Goal: Information Seeking & Learning: Learn about a topic

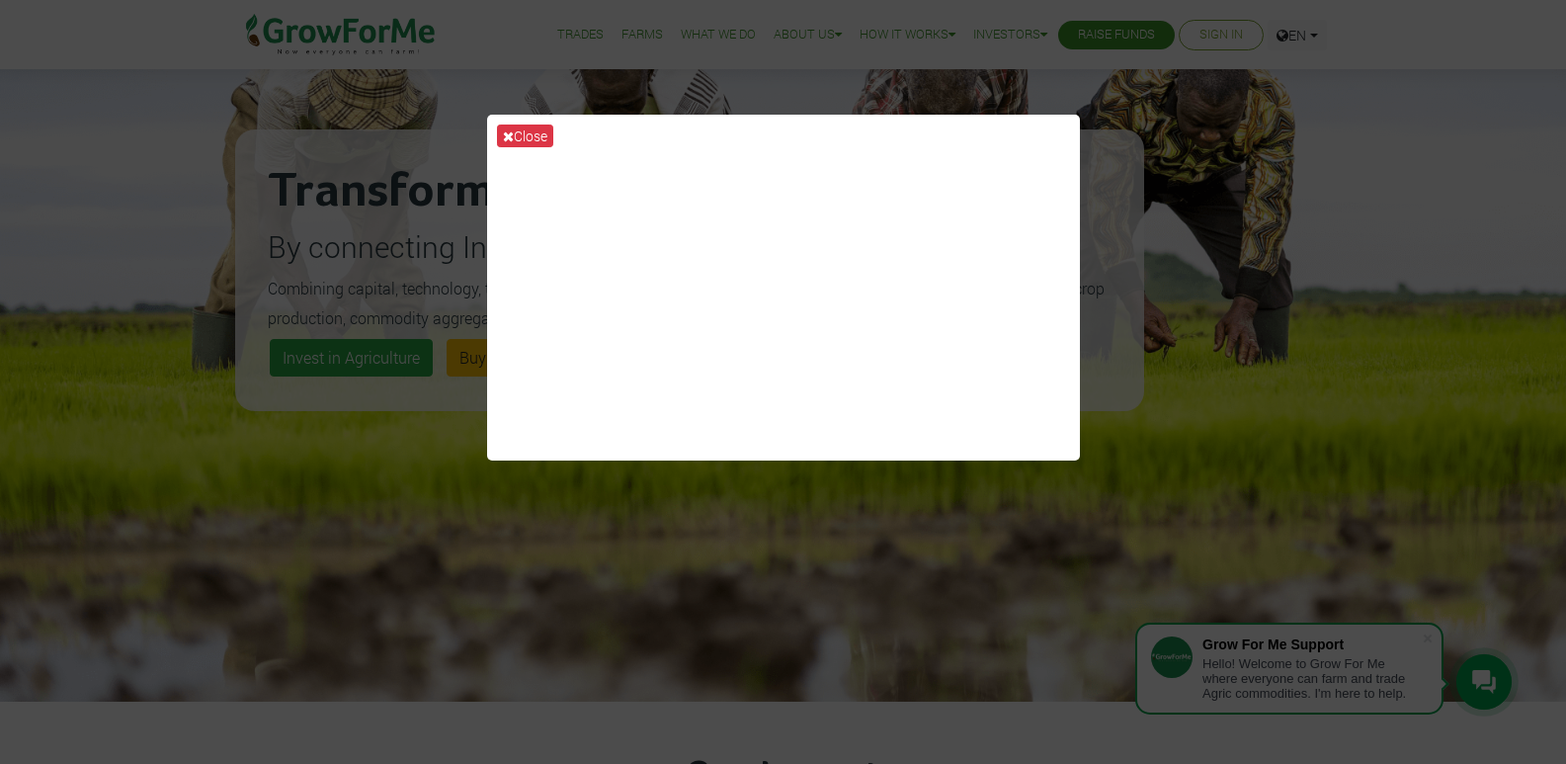
click at [815, 668] on div "Close" at bounding box center [783, 382] width 1566 height 764
click at [512, 132] on icon at bounding box center [508, 136] width 11 height 14
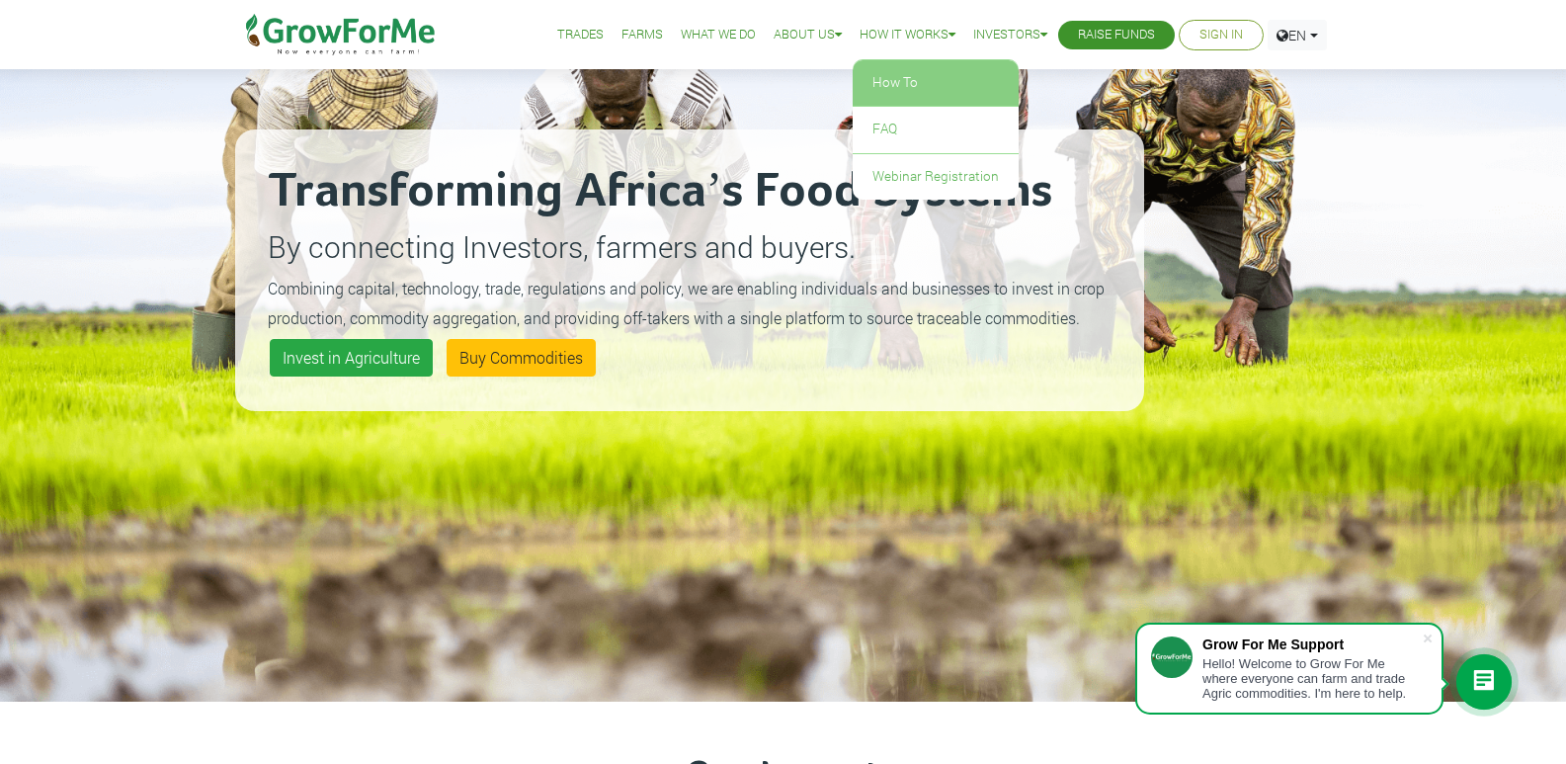
click at [920, 75] on link "How To" at bounding box center [936, 82] width 166 height 45
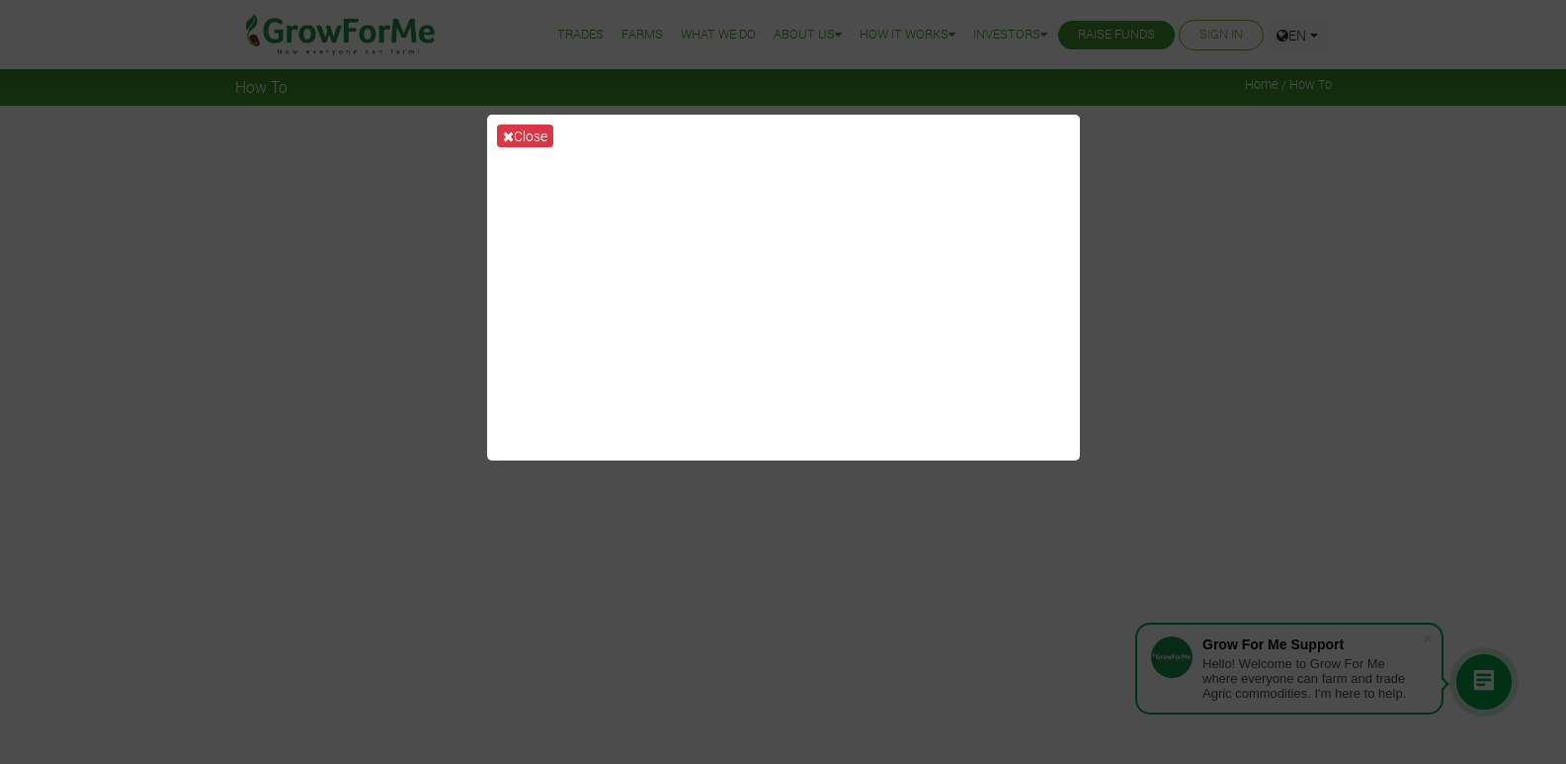
click at [1185, 255] on div "Close" at bounding box center [783, 382] width 1566 height 764
click at [537, 136] on button "Close" at bounding box center [525, 135] width 56 height 23
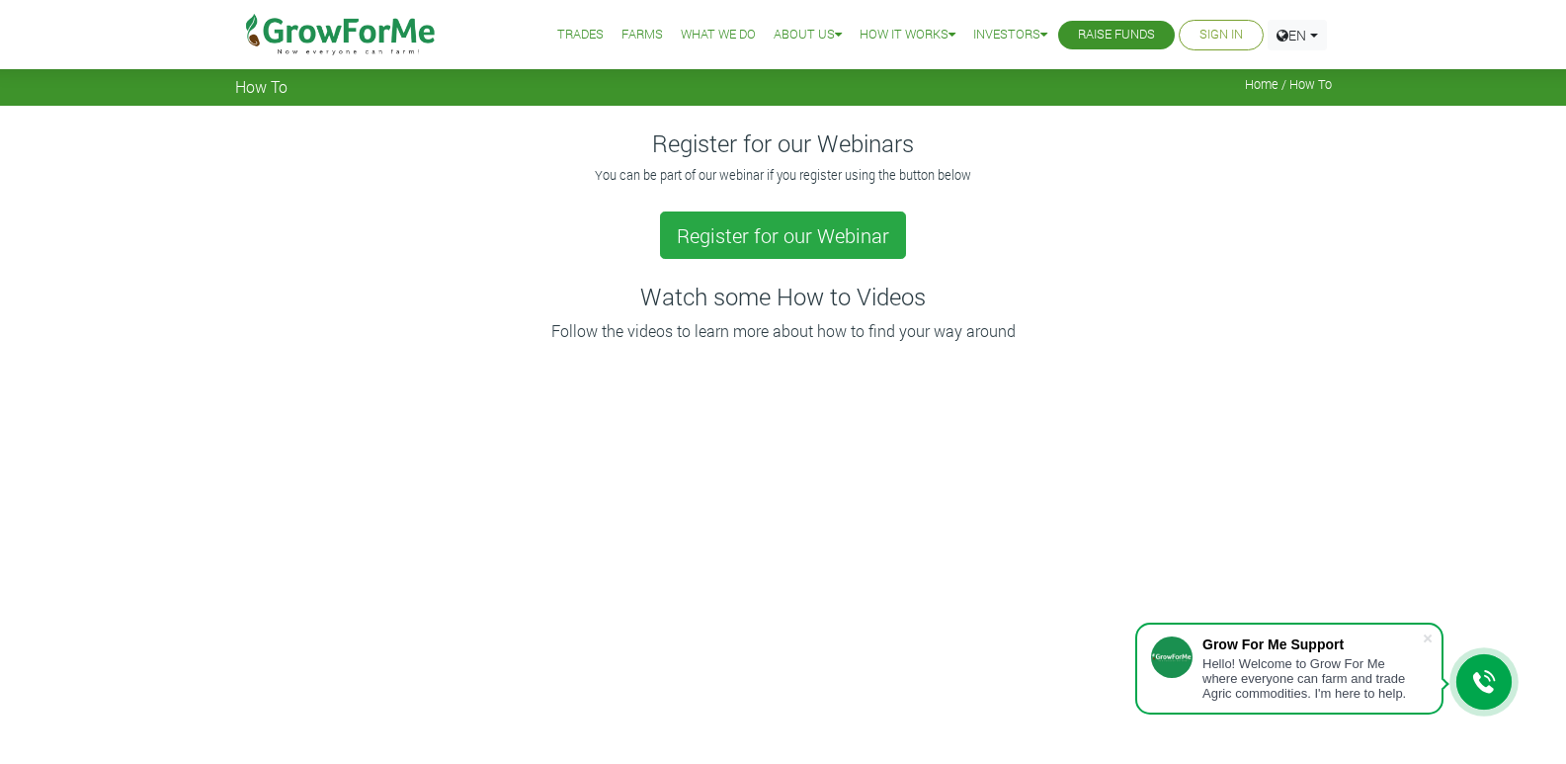
click at [637, 36] on link "Farms" at bounding box center [641, 35] width 41 height 21
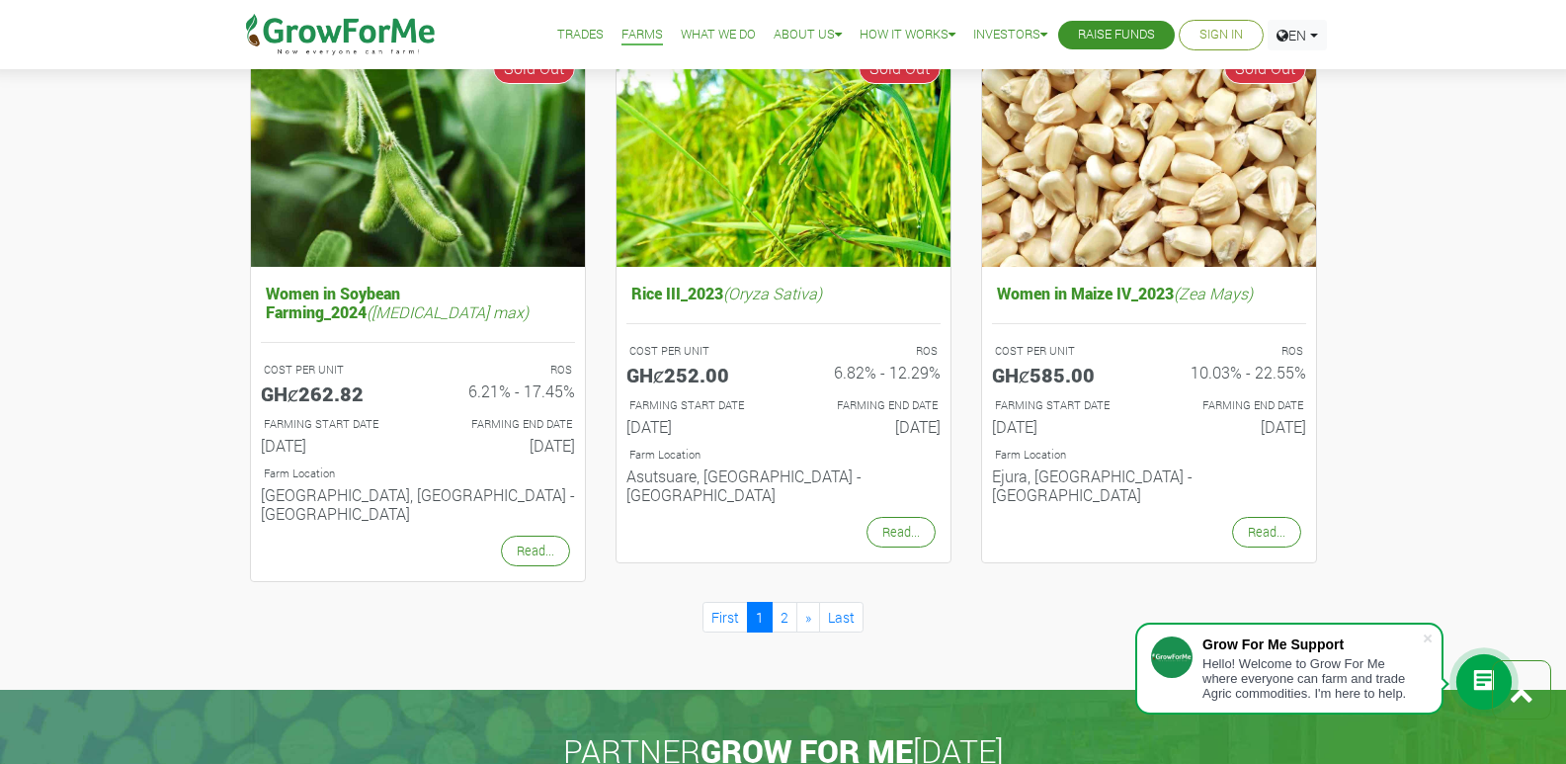
scroll to position [2043, 0]
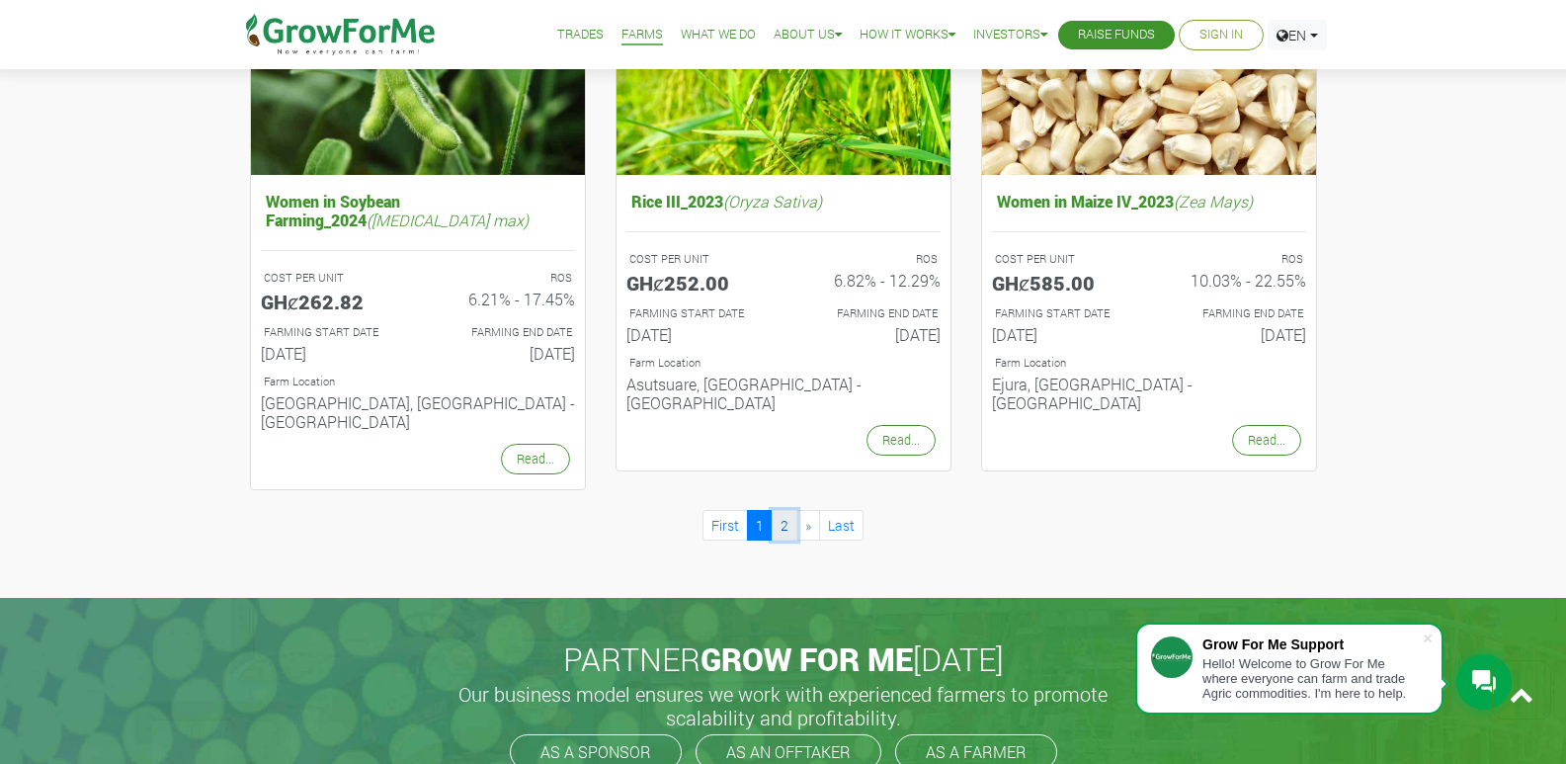
click at [782, 510] on link "2" at bounding box center [785, 525] width 26 height 31
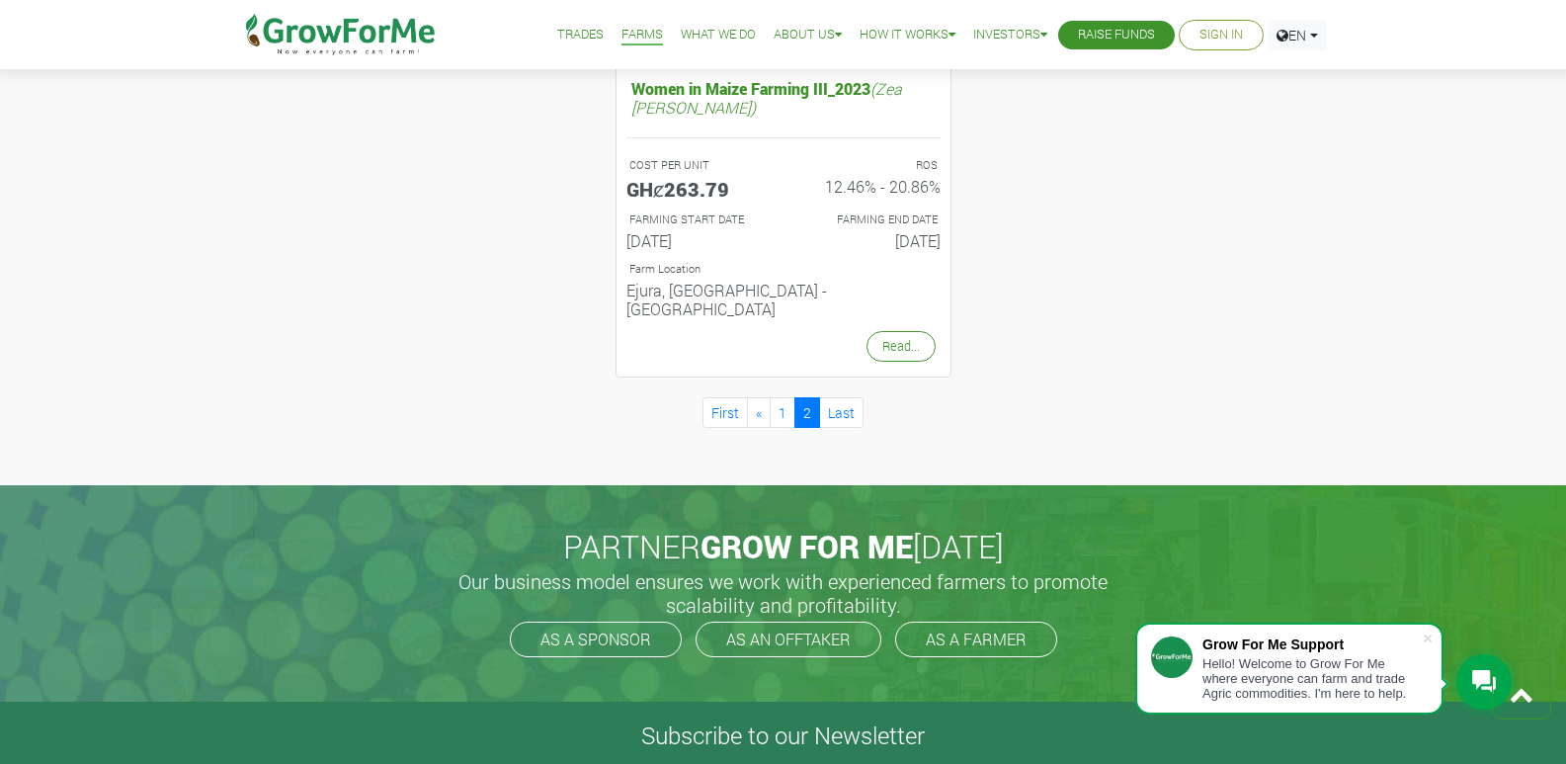
scroll to position [1068, 0]
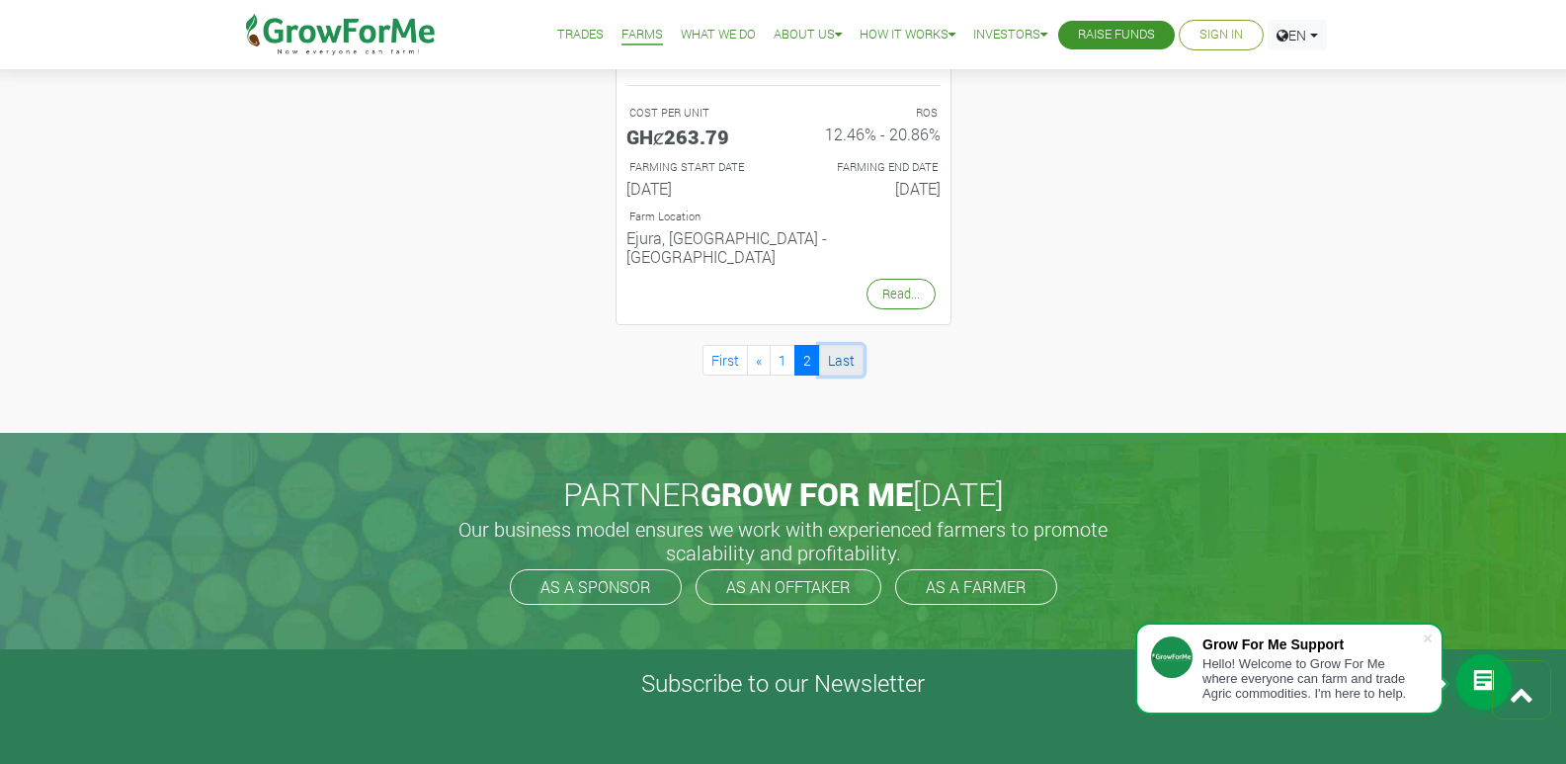
click at [848, 345] on link "Last" at bounding box center [841, 360] width 44 height 31
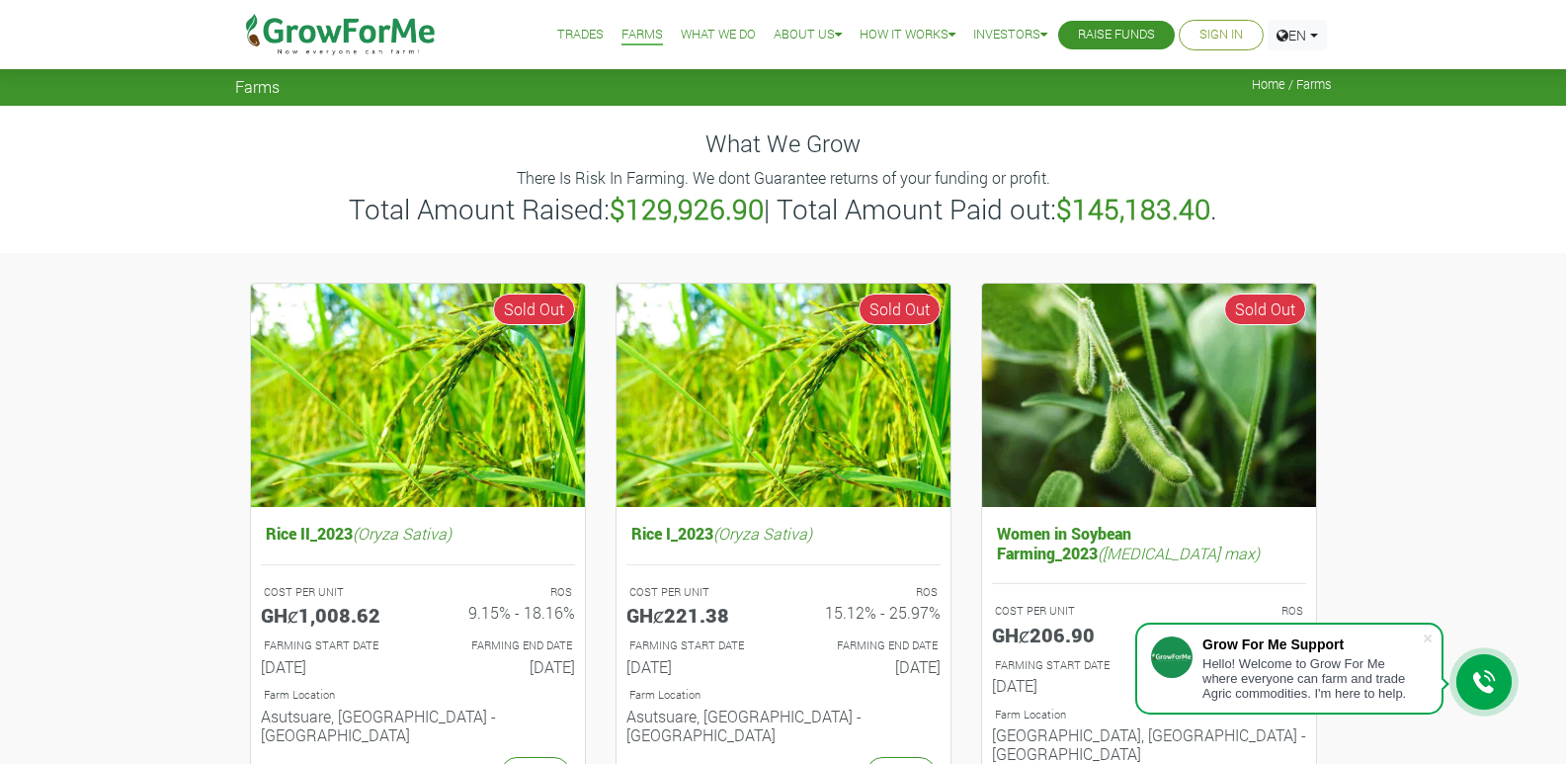
click at [564, 37] on link "Trades" at bounding box center [580, 35] width 46 height 21
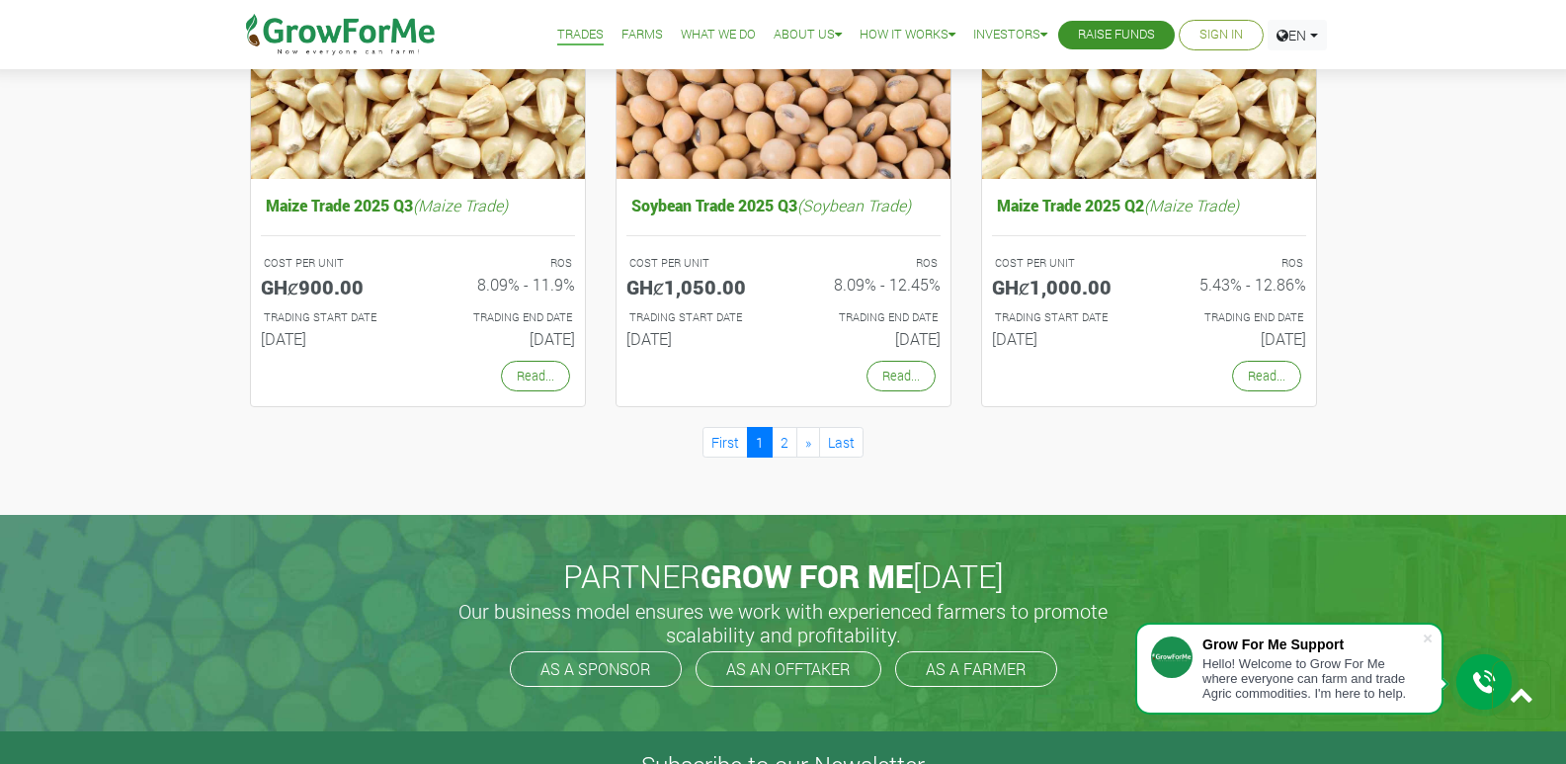
scroll to position [1872, 0]
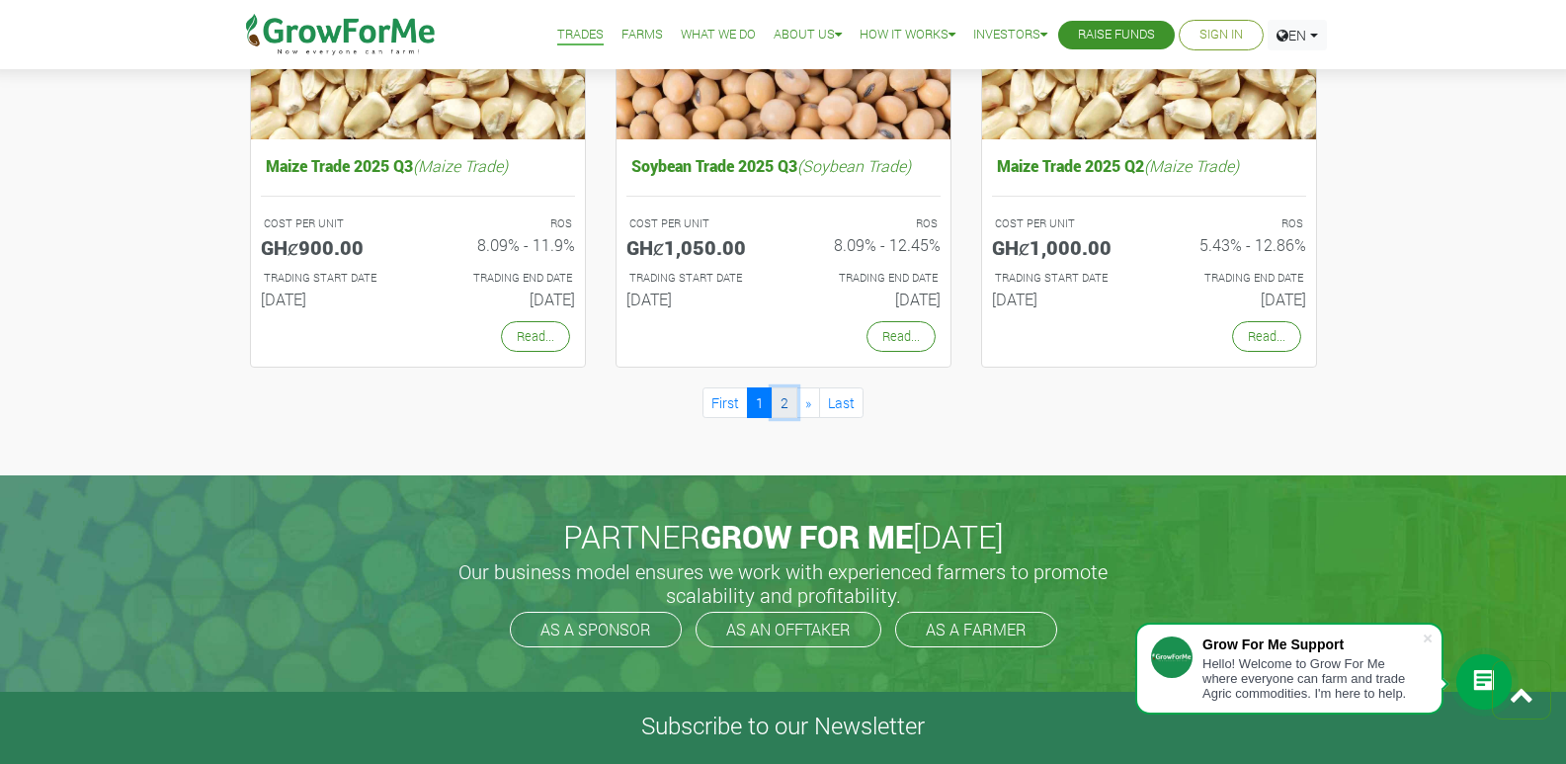
click at [782, 397] on link "2" at bounding box center [785, 402] width 26 height 31
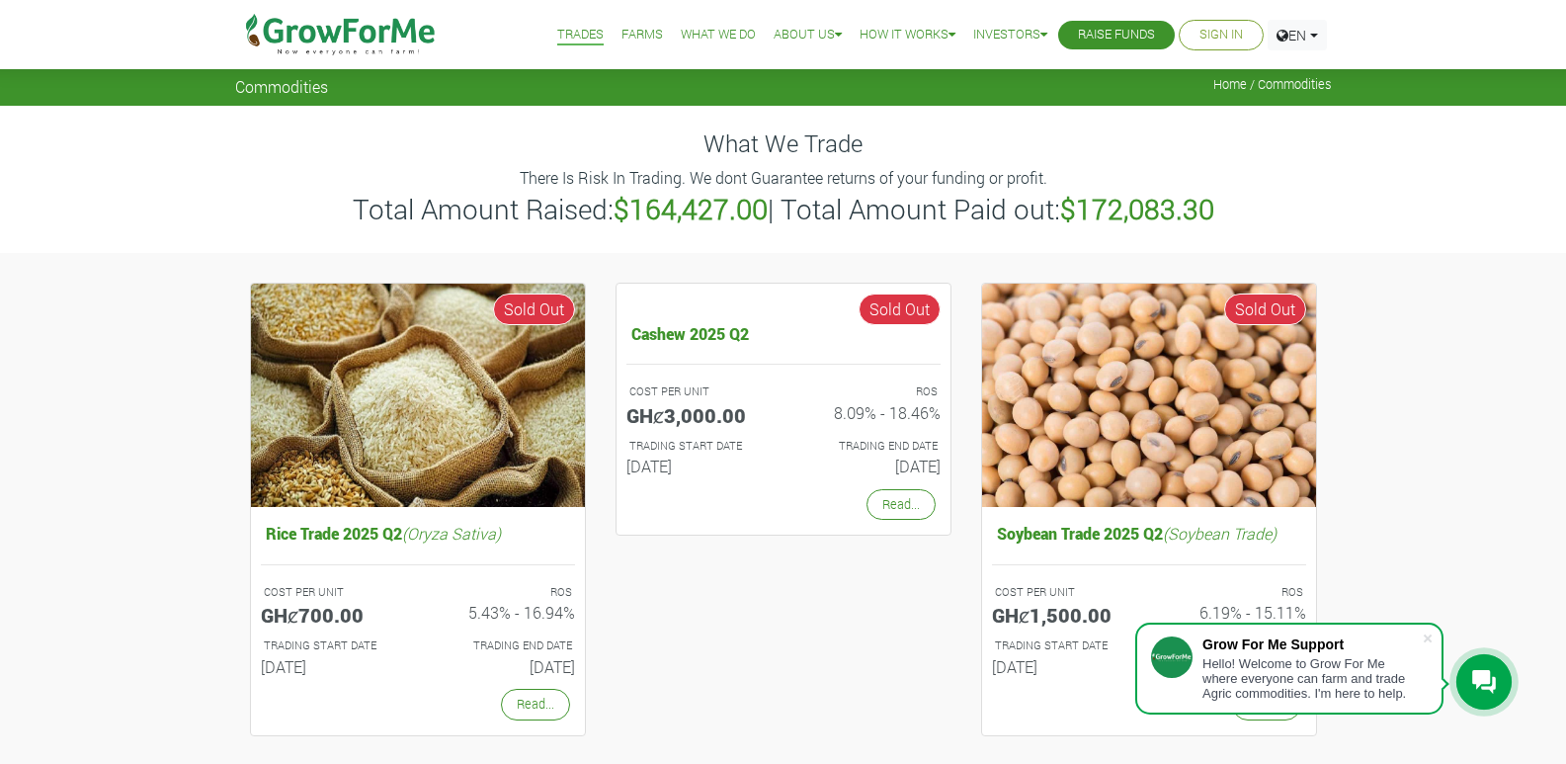
click at [621, 38] on link "Farms" at bounding box center [641, 35] width 41 height 21
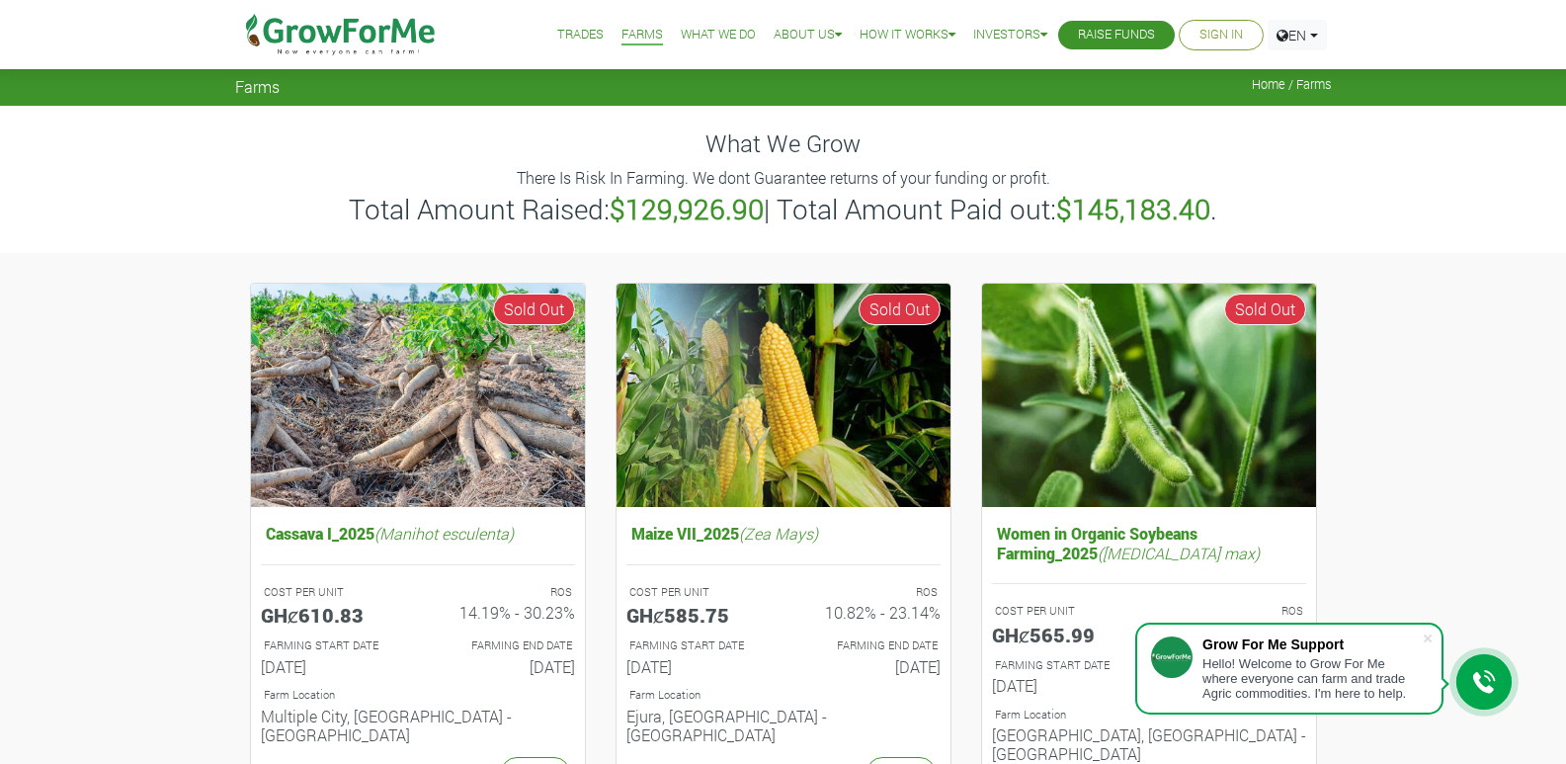
click at [698, 36] on link "What We Do" at bounding box center [718, 35] width 75 height 21
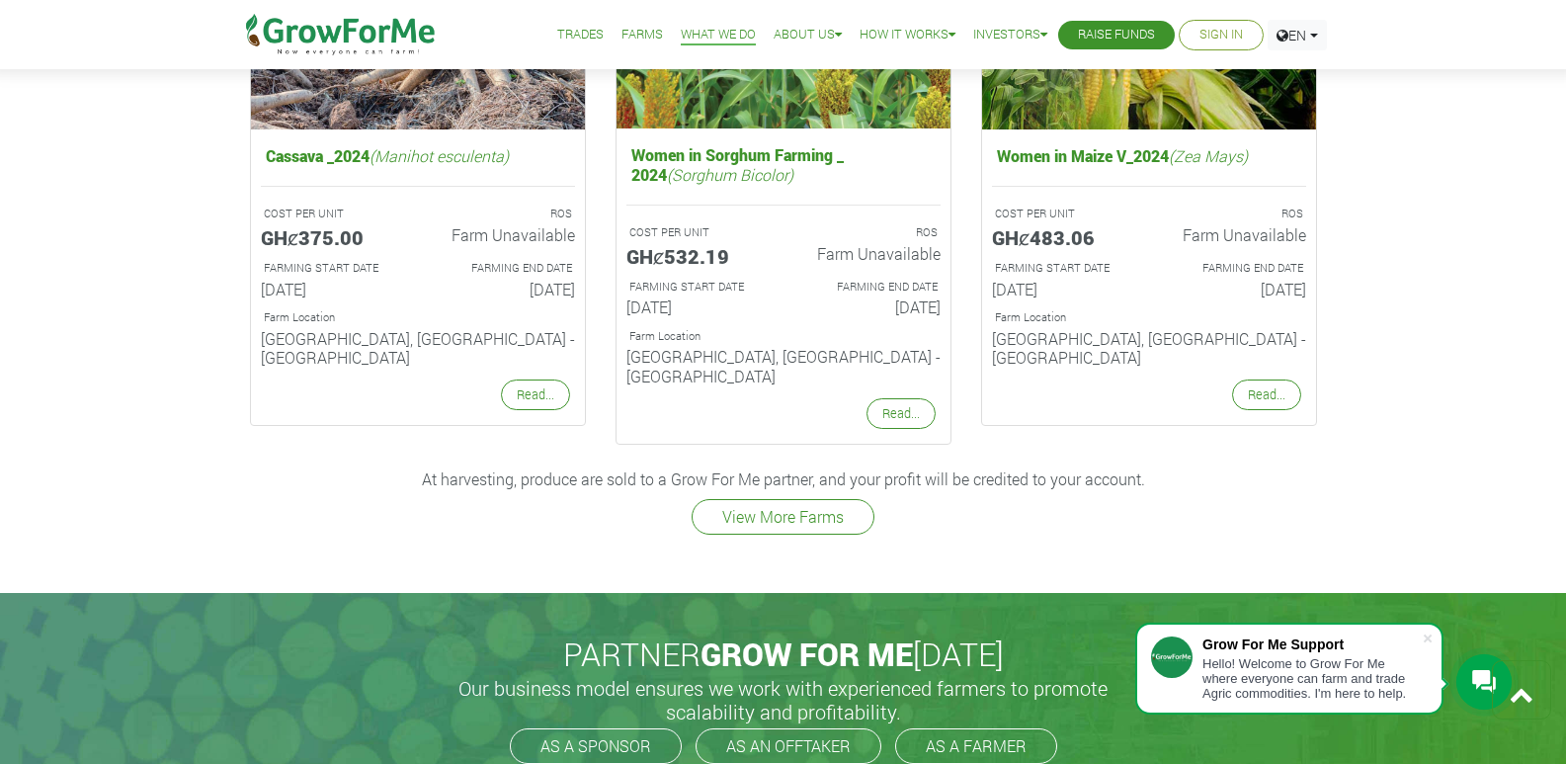
scroll to position [2636, 0]
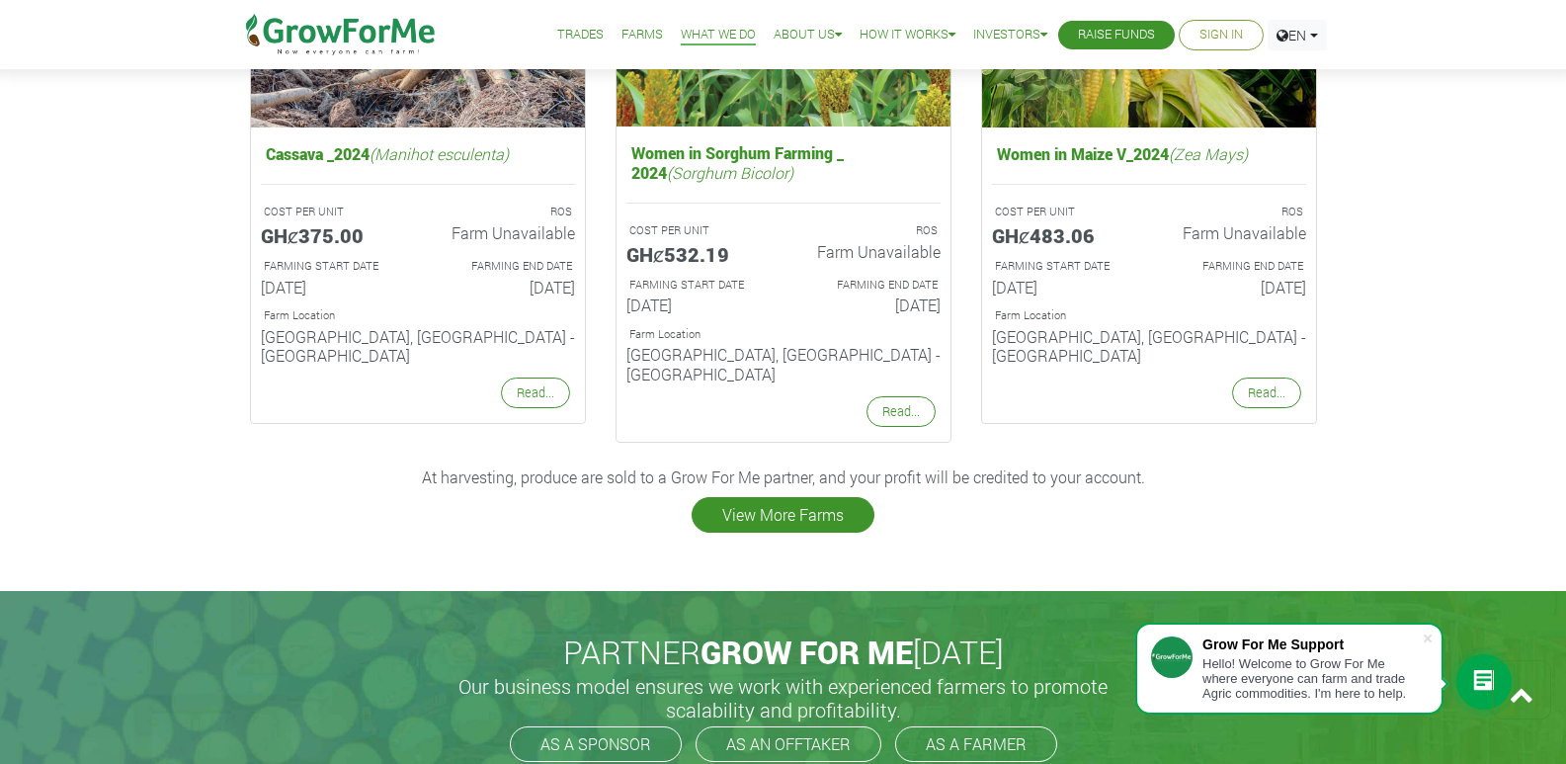
click at [839, 497] on link "View More Farms" at bounding box center [783, 515] width 183 height 36
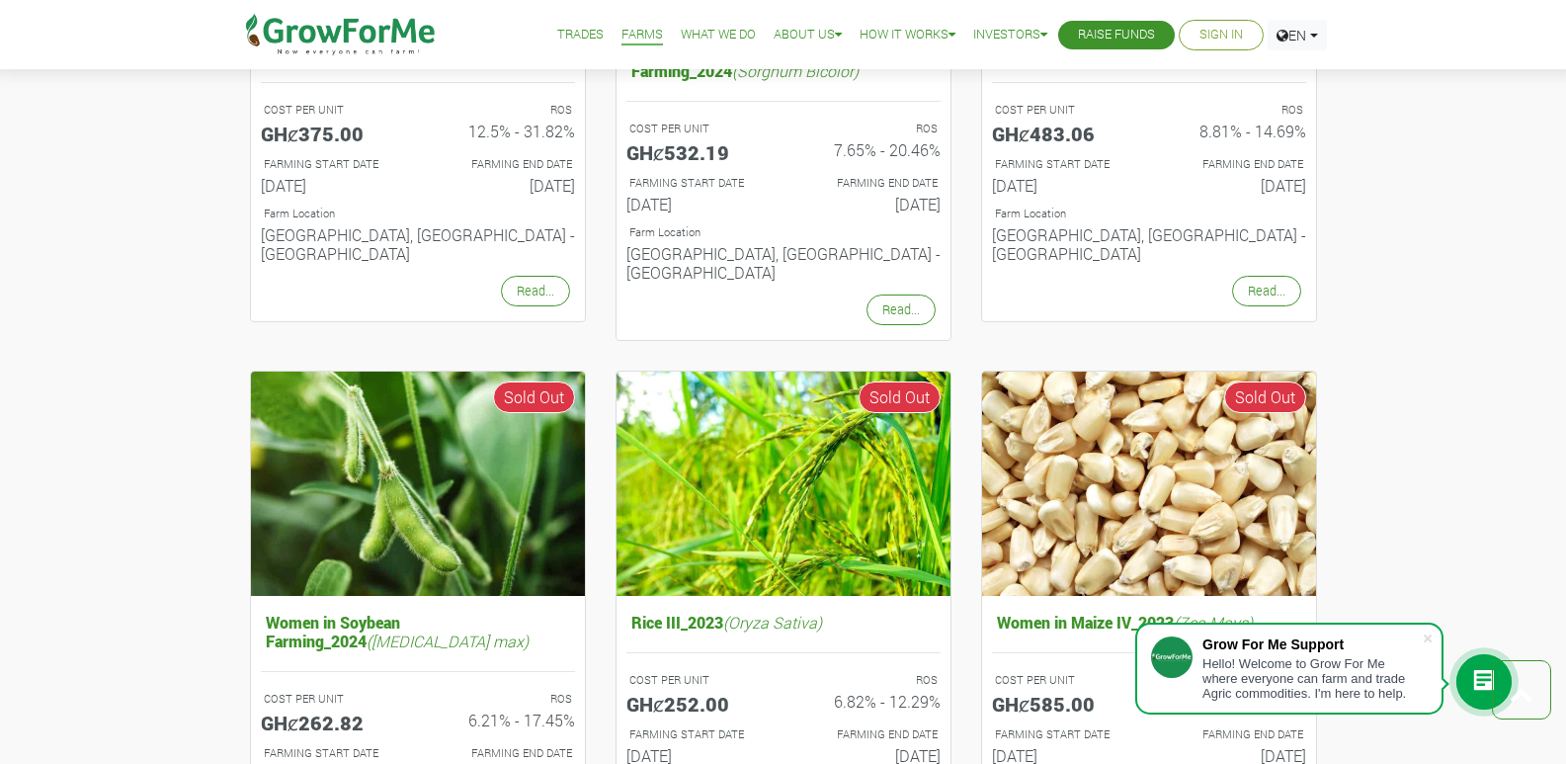
click at [1565, 748] on html "Grow For Me Support Hello! Welcome to Grow For Me where everyone can farm and t…" at bounding box center [783, 272] width 1566 height 3788
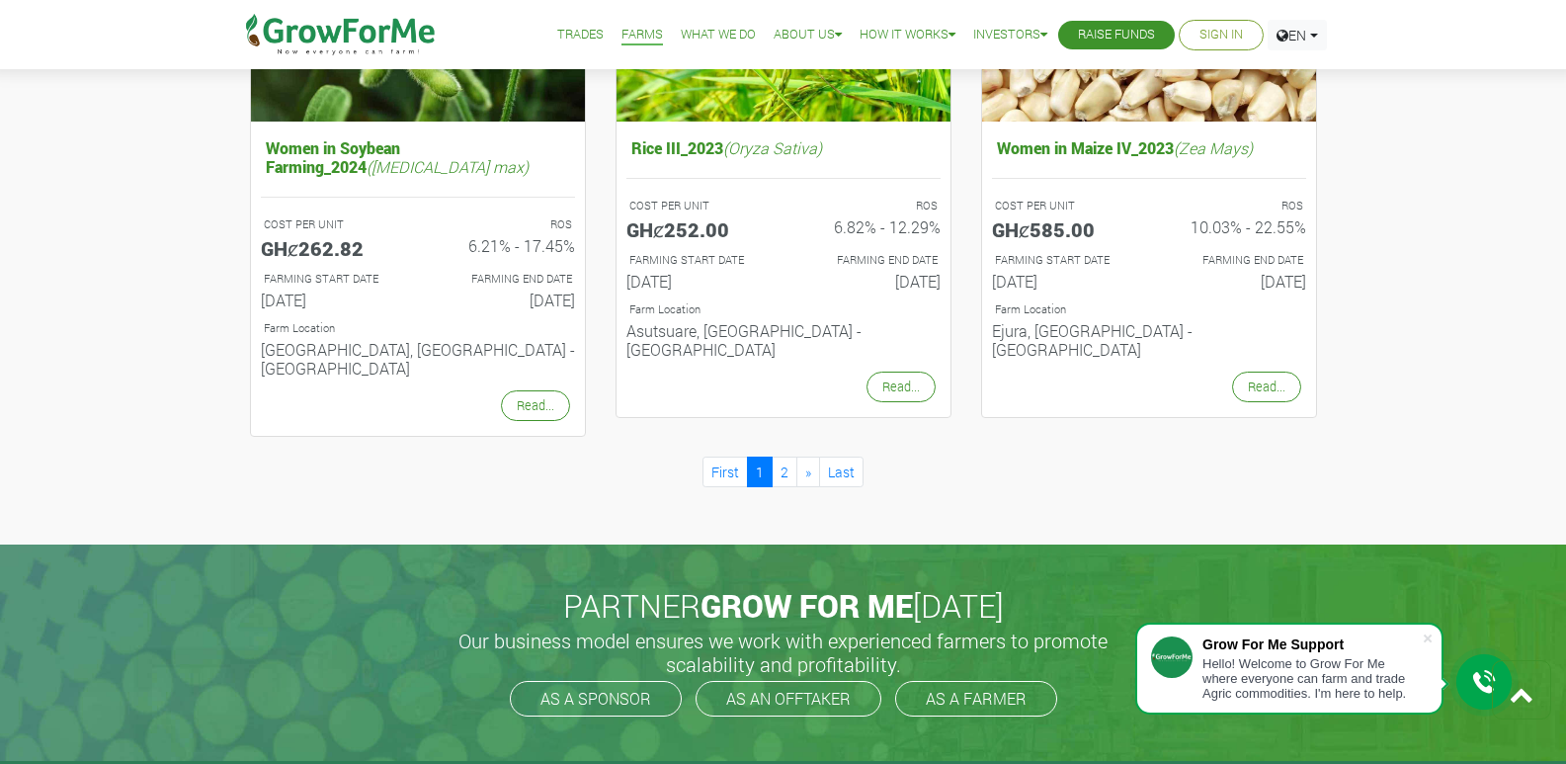
scroll to position [2150, 0]
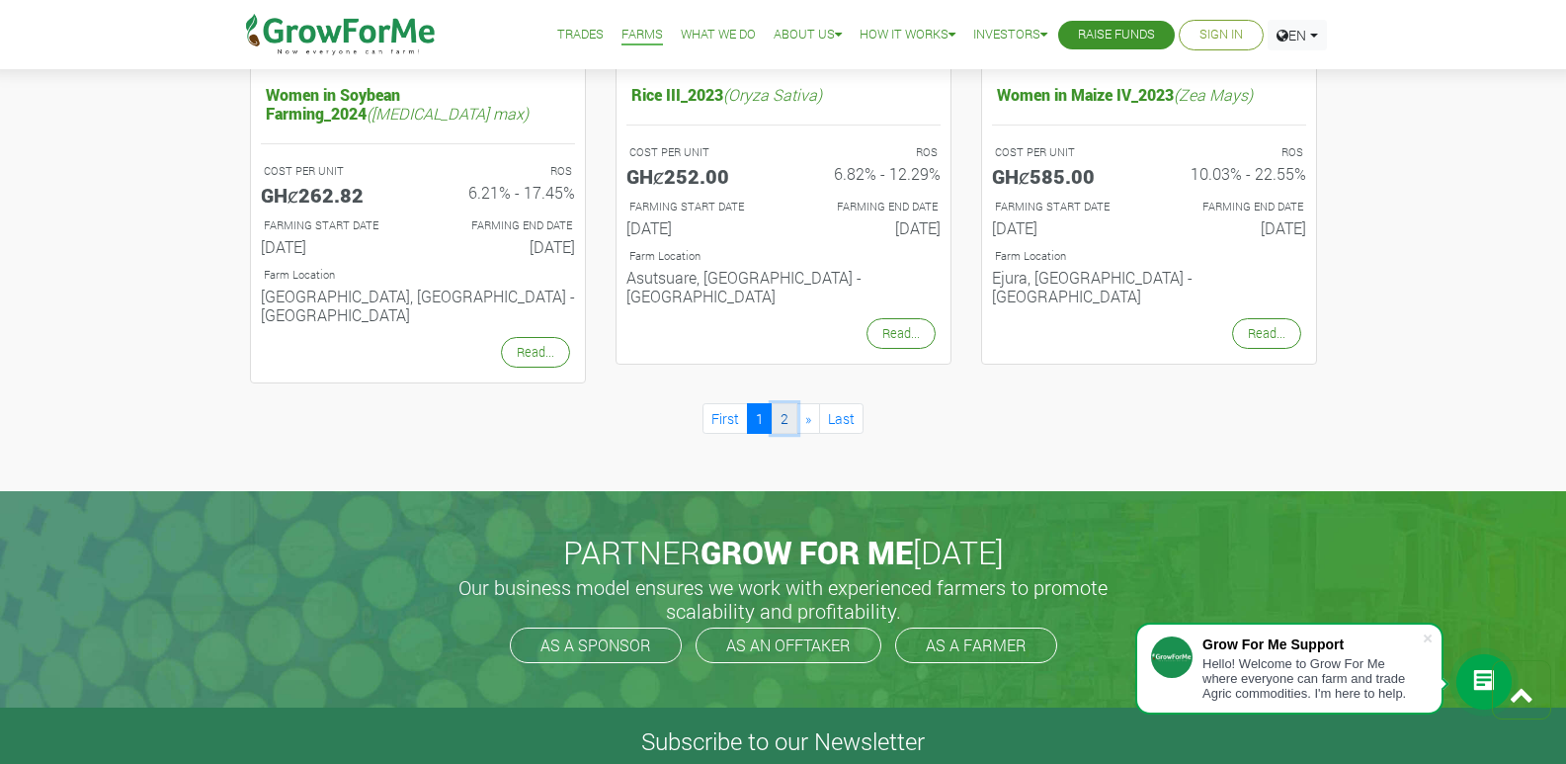
click at [782, 403] on link "2" at bounding box center [785, 418] width 26 height 31
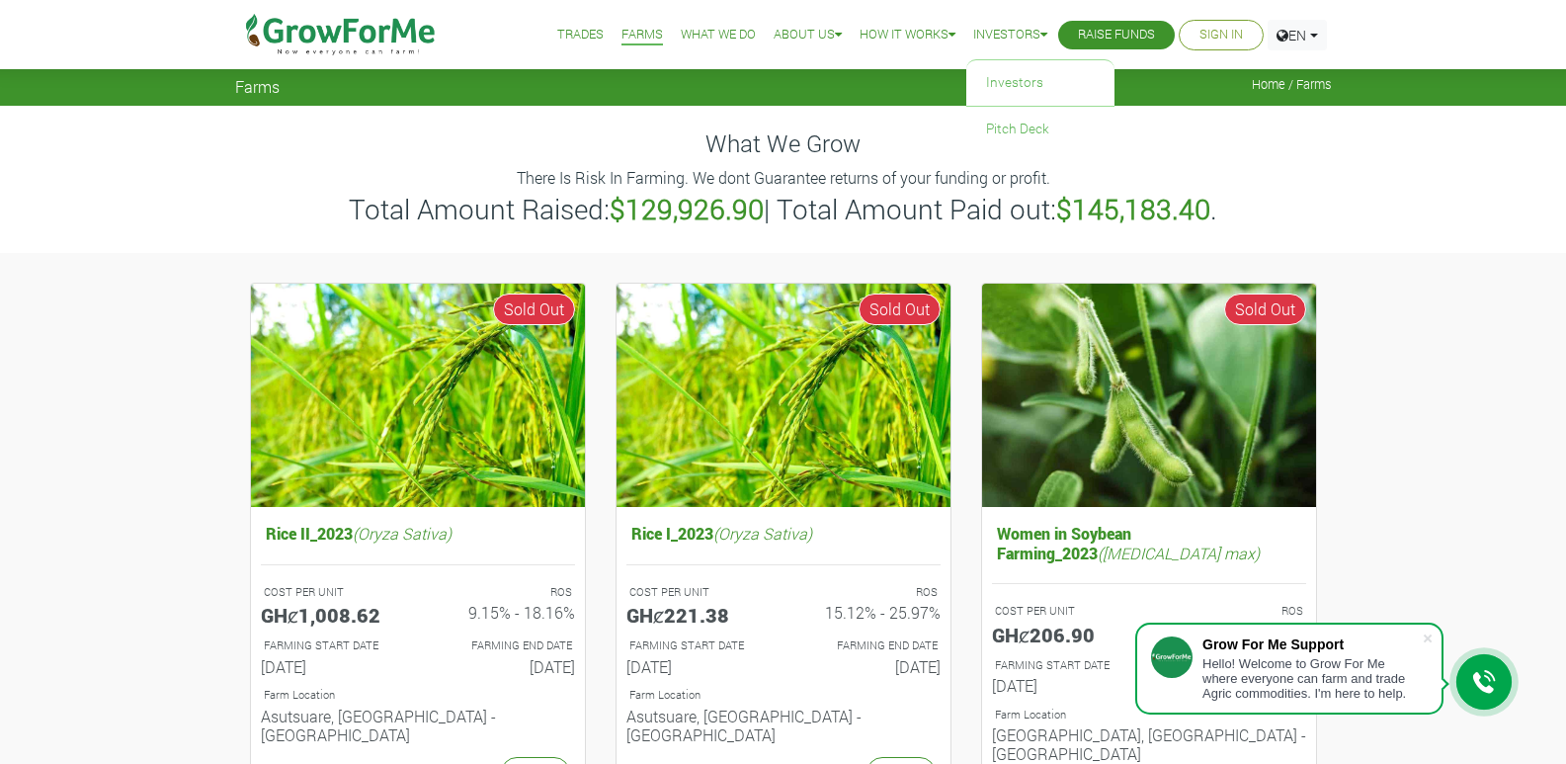
click at [1021, 33] on link "Investors" at bounding box center [1010, 35] width 74 height 21
click at [1041, 81] on link "Investors" at bounding box center [1040, 82] width 148 height 45
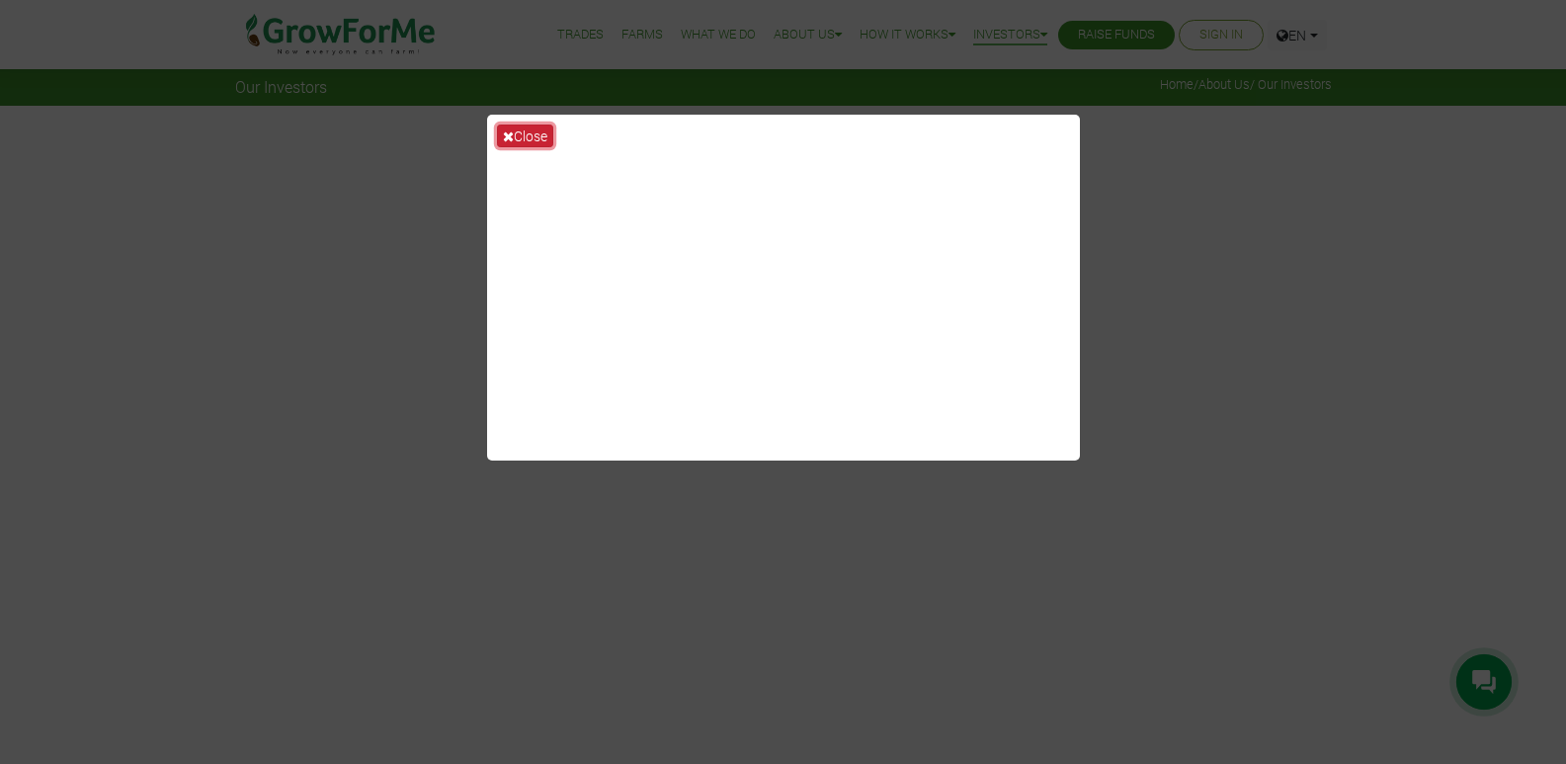
click at [507, 140] on icon at bounding box center [508, 136] width 11 height 14
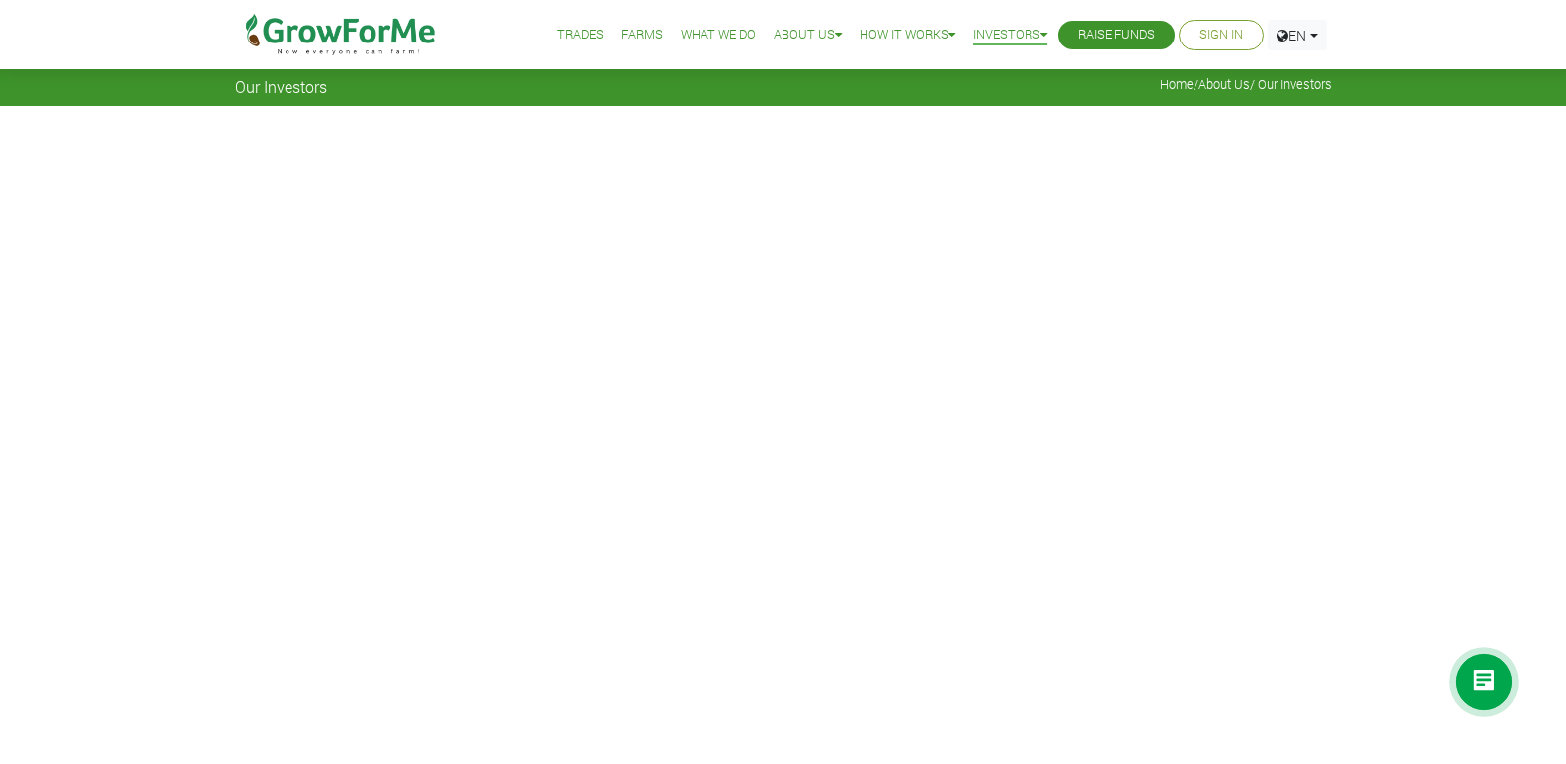
click at [564, 32] on link "Trades" at bounding box center [580, 35] width 46 height 21
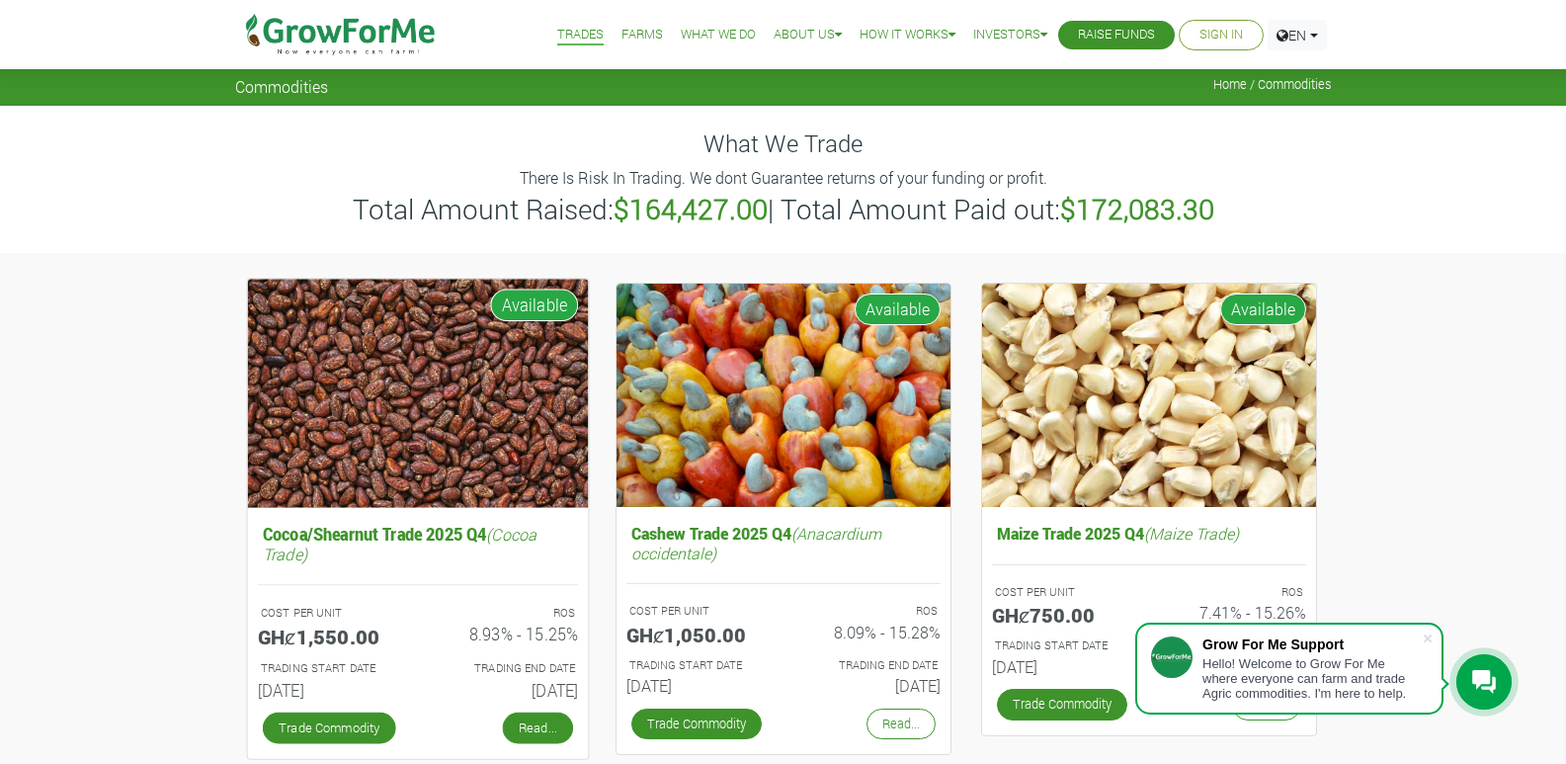
click at [516, 726] on link "Read..." at bounding box center [537, 727] width 70 height 32
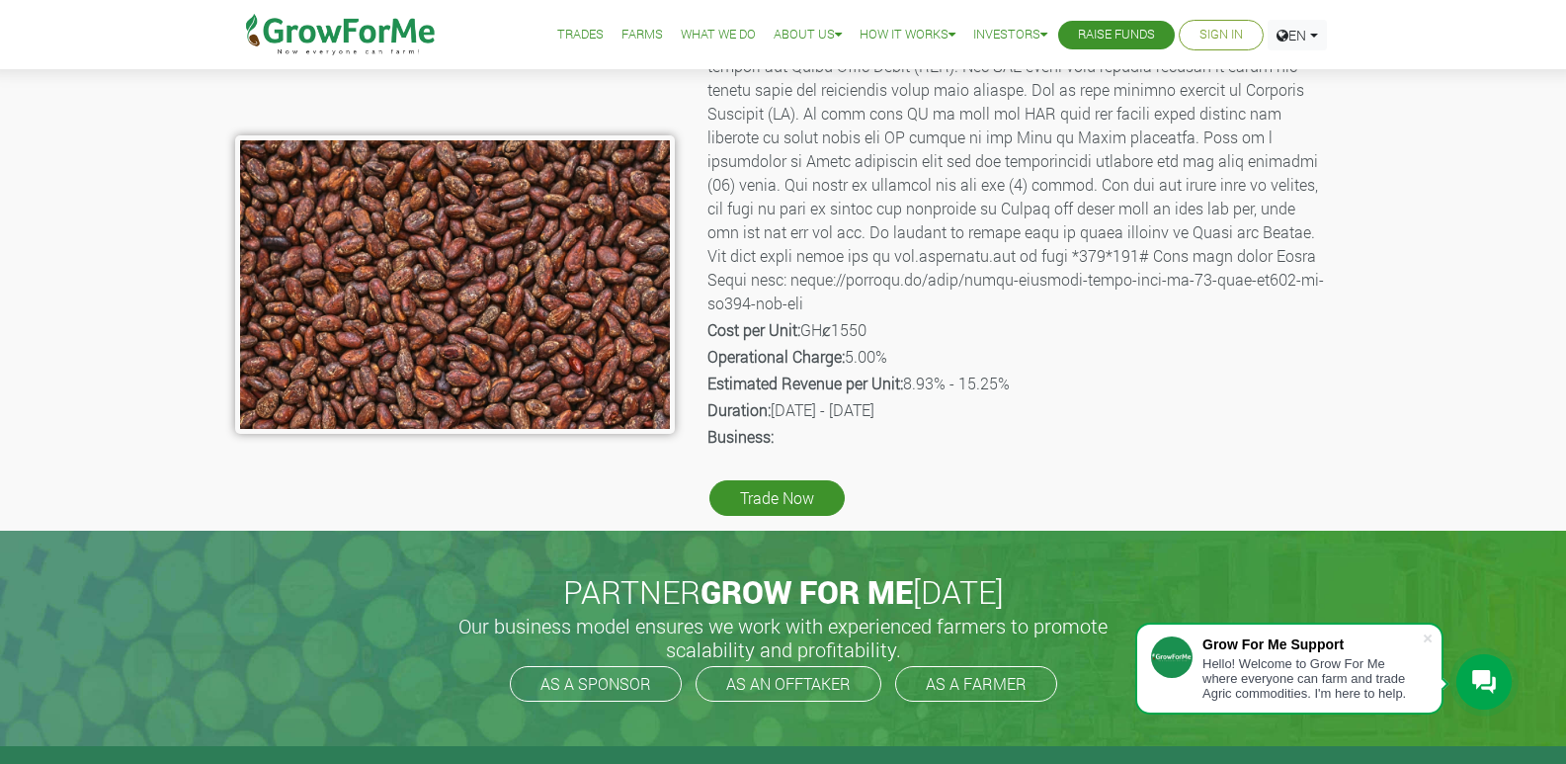
scroll to position [343, 0]
